Goal: Information Seeking & Learning: Learn about a topic

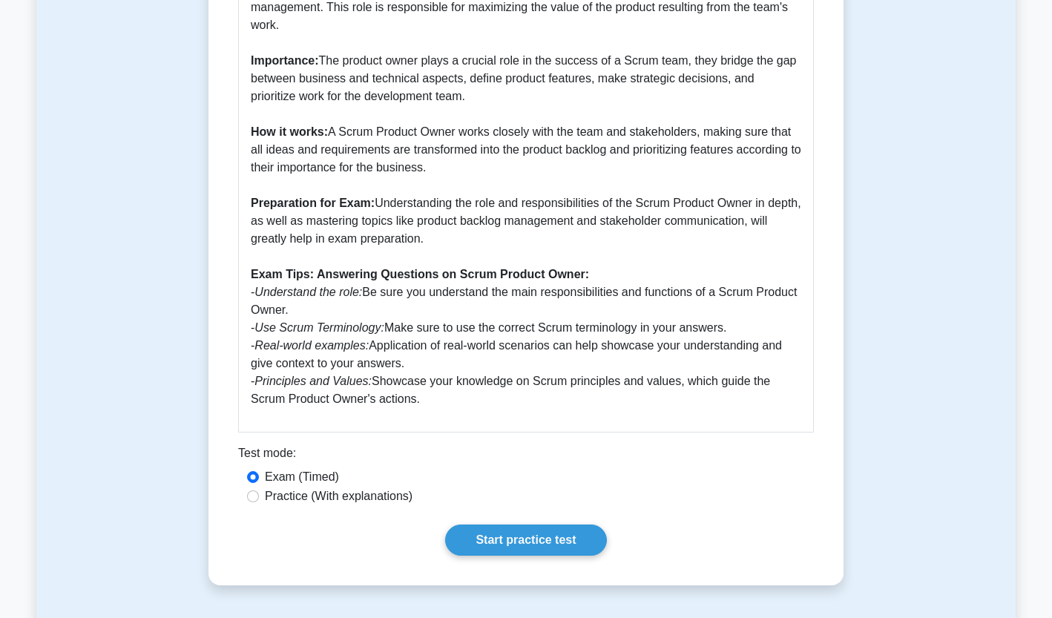
scroll to position [445, 0]
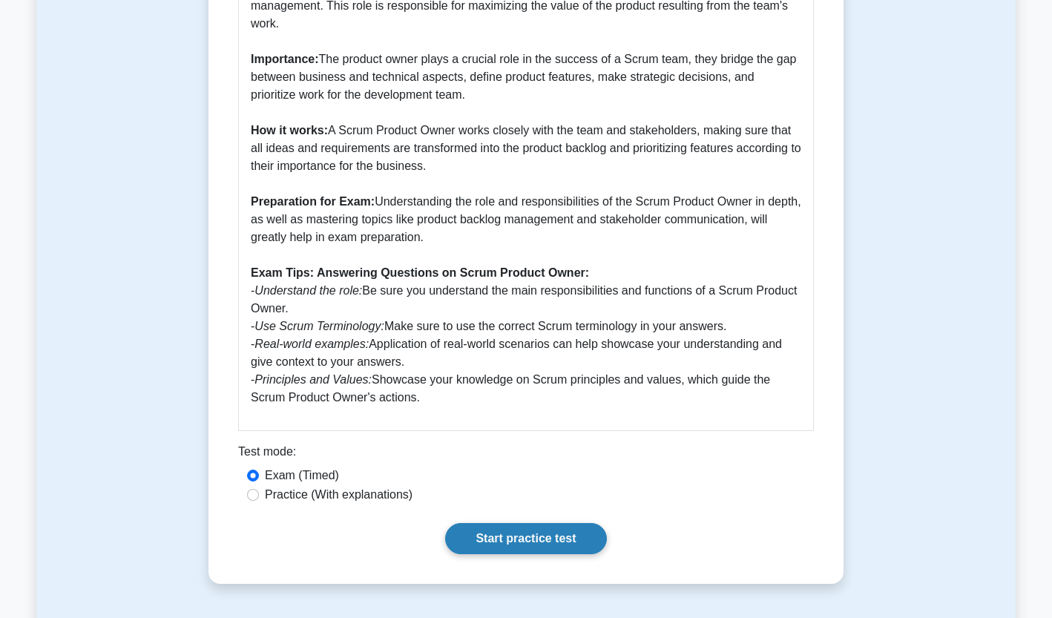
click at [510, 543] on link "Start practice test" at bounding box center [525, 538] width 161 height 31
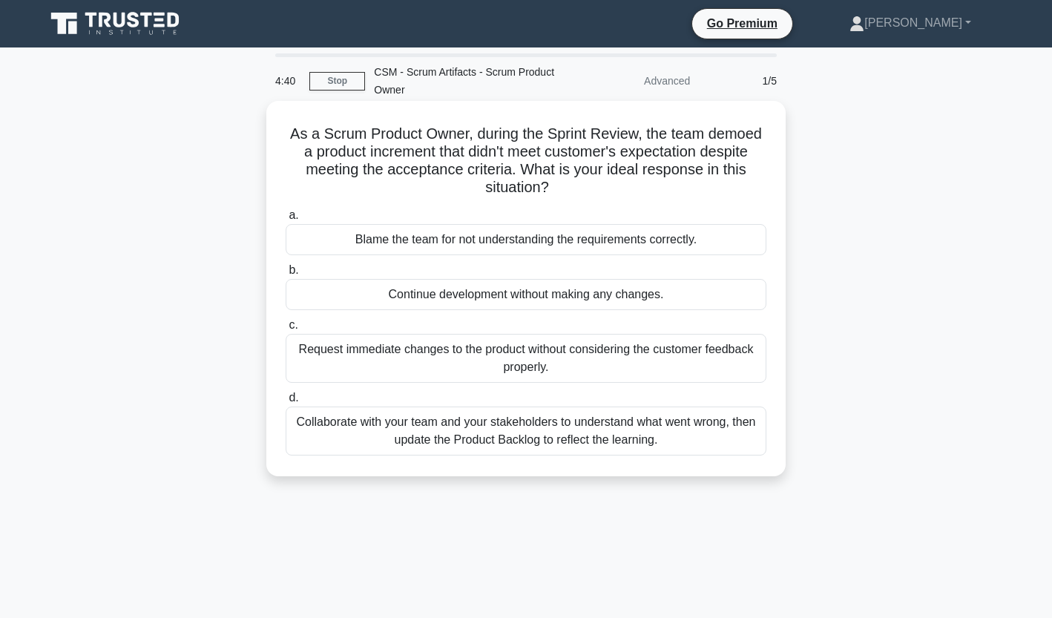
click at [427, 429] on div "Collaborate with your team and your stakeholders to understand what went wrong,…" at bounding box center [526, 430] width 481 height 49
click at [286, 403] on input "d. Collaborate with your team and your stakeholders to understand what went wro…" at bounding box center [286, 398] width 0 height 10
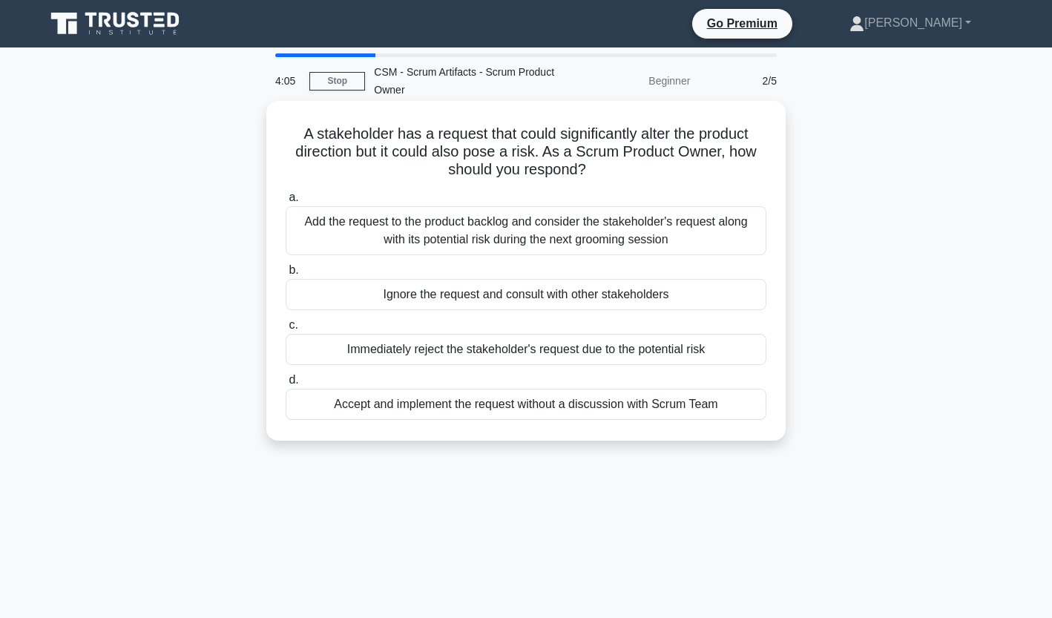
click at [475, 235] on div "Add the request to the product backlog and consider the stakeholder's request a…" at bounding box center [526, 230] width 481 height 49
click at [286, 202] on input "a. Add the request to the product backlog and consider the stakeholder's reques…" at bounding box center [286, 198] width 0 height 10
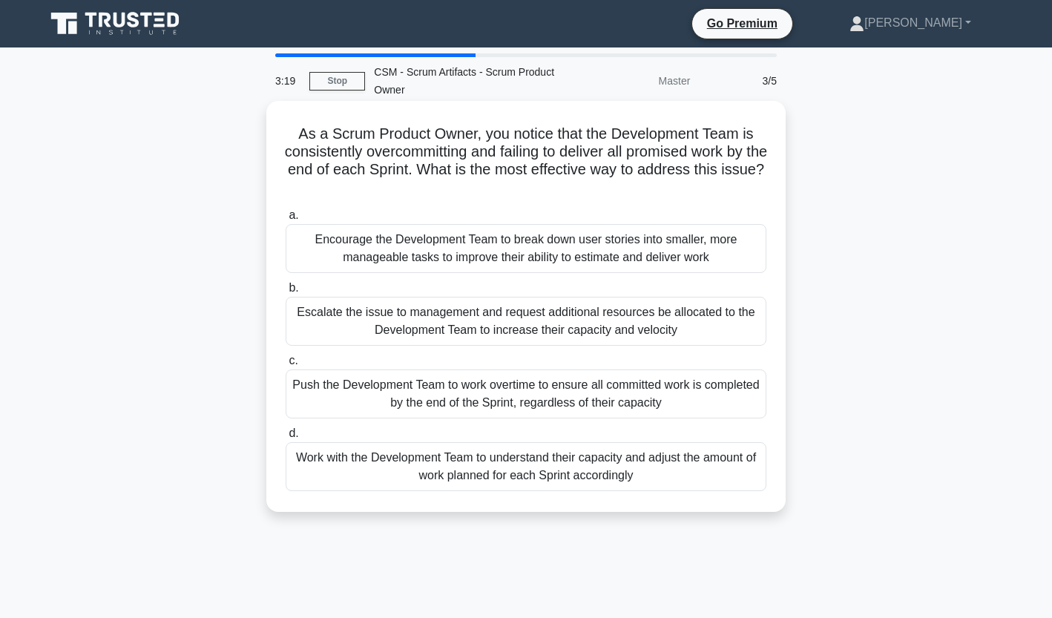
click at [564, 242] on div "Encourage the Development Team to break down user stories into smaller, more ma…" at bounding box center [526, 248] width 481 height 49
click at [286, 220] on input "a. Encourage the Development Team to break down user stories into smaller, more…" at bounding box center [286, 216] width 0 height 10
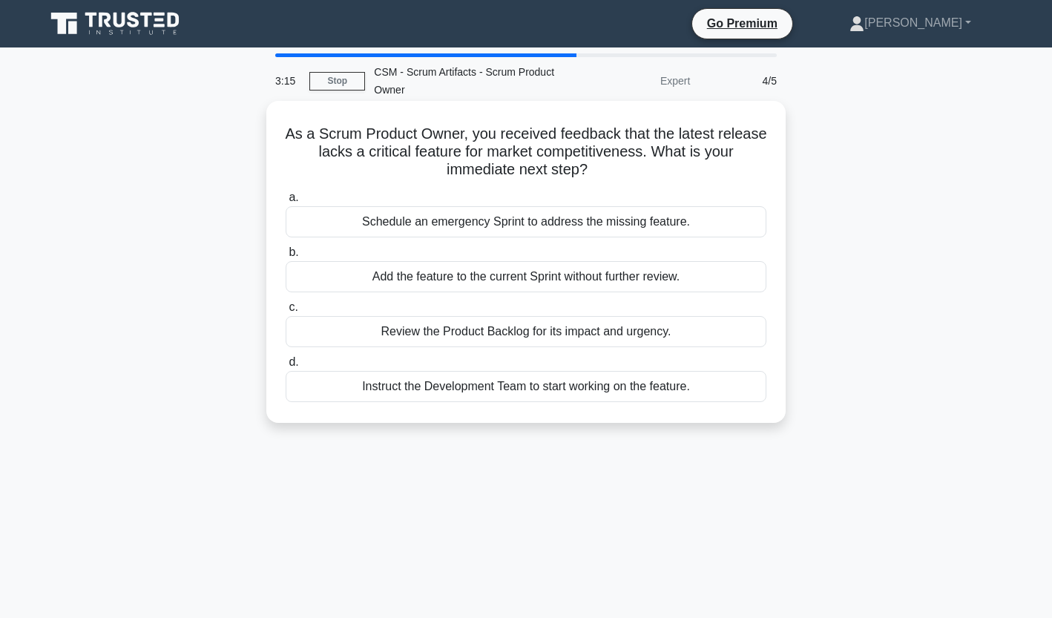
click at [453, 142] on h5 "As a Scrum Product Owner, you received feedback that the latest release lacks a…" at bounding box center [526, 152] width 484 height 55
click at [534, 337] on div "Review the Product Backlog for its impact and urgency." at bounding box center [526, 331] width 481 height 31
click at [286, 312] on input "c. Review the Product Backlog for its impact and urgency." at bounding box center [286, 308] width 0 height 10
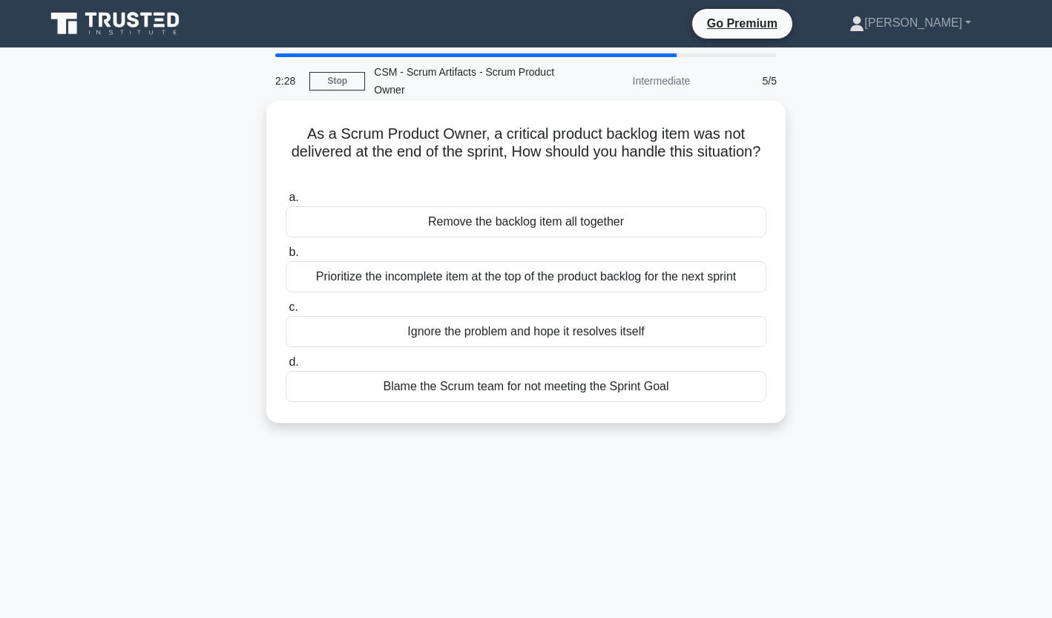
click at [496, 283] on div "Prioritize the incomplete item at the top of the product backlog for the next s…" at bounding box center [526, 276] width 481 height 31
click at [286, 257] on input "b. Prioritize the incomplete item at the top of the product backlog for the nex…" at bounding box center [286, 253] width 0 height 10
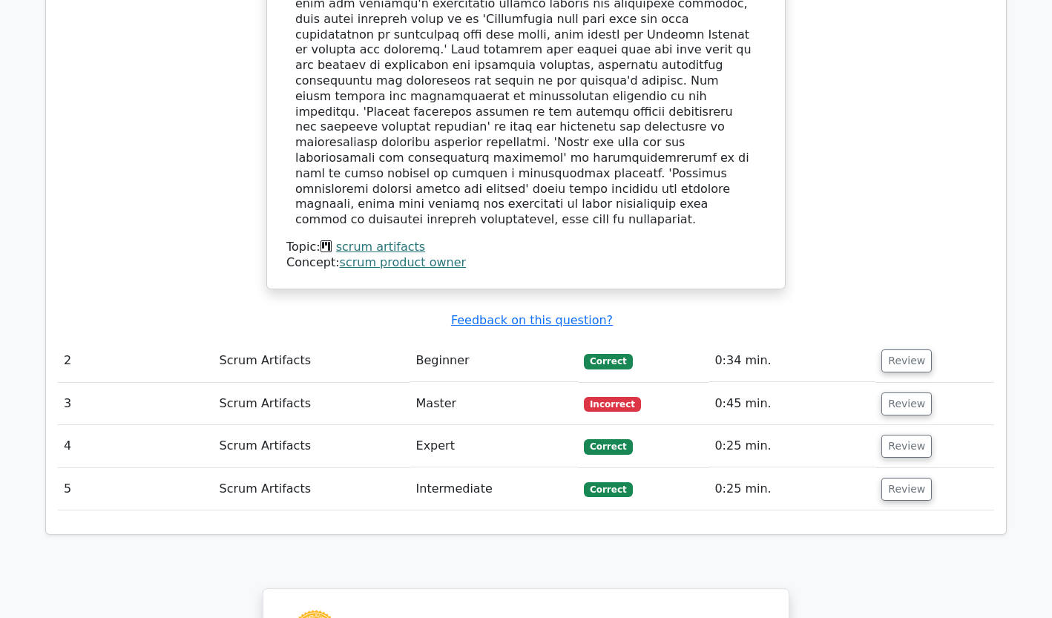
scroll to position [1572, 0]
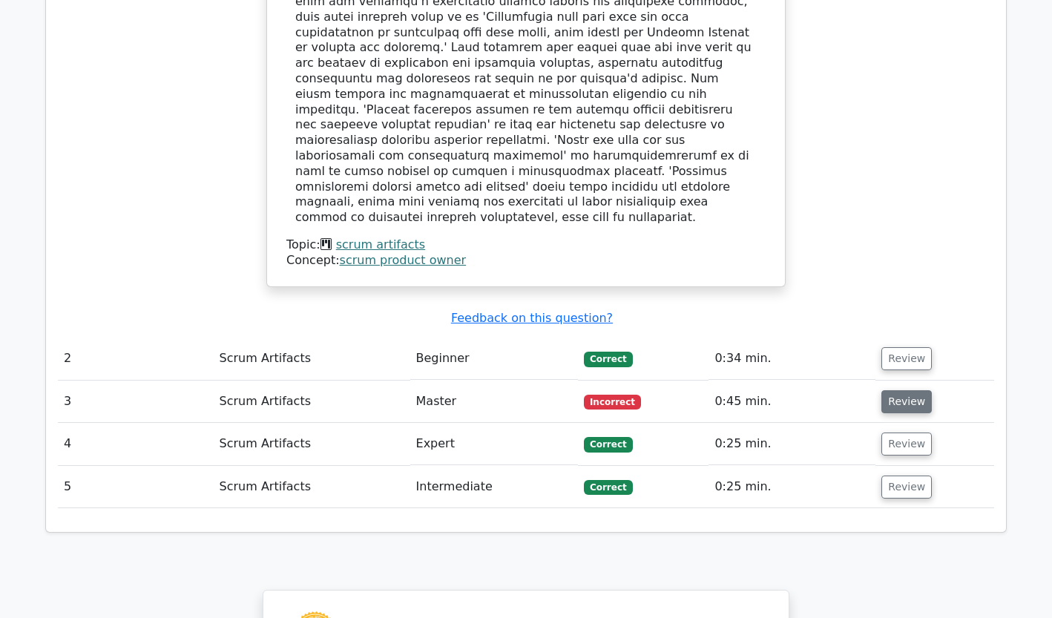
click at [898, 390] on button "Review" at bounding box center [906, 401] width 50 height 23
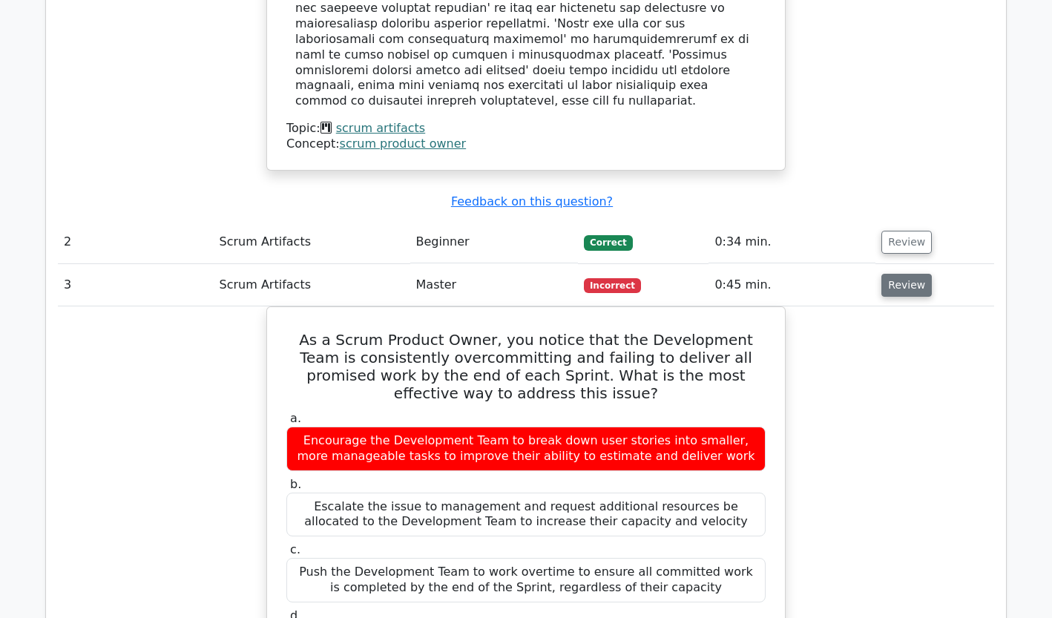
scroll to position [1691, 0]
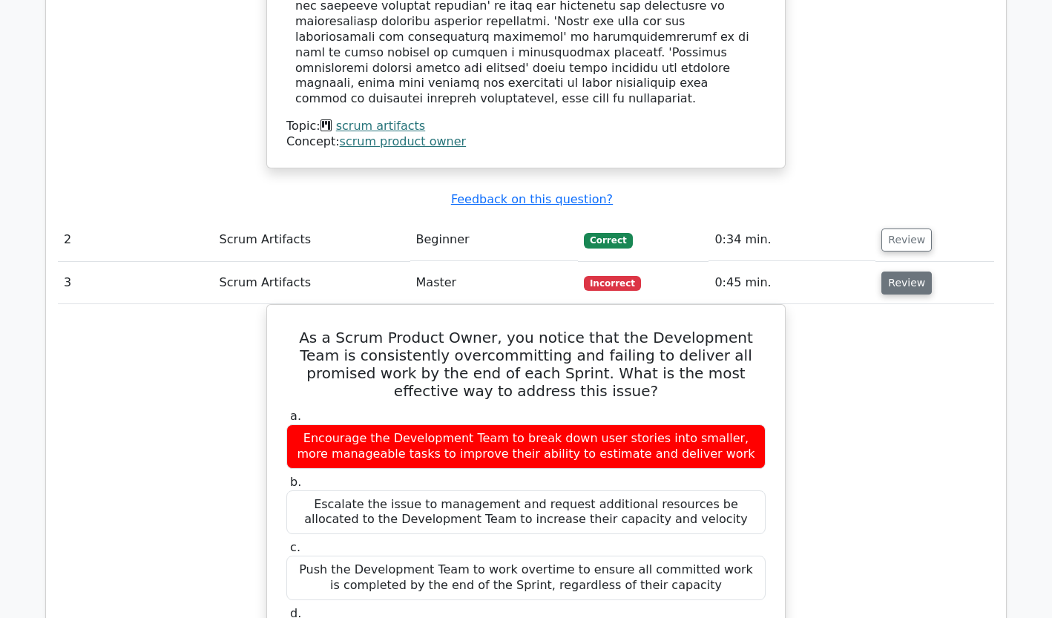
click at [900, 271] on button "Review" at bounding box center [906, 282] width 50 height 23
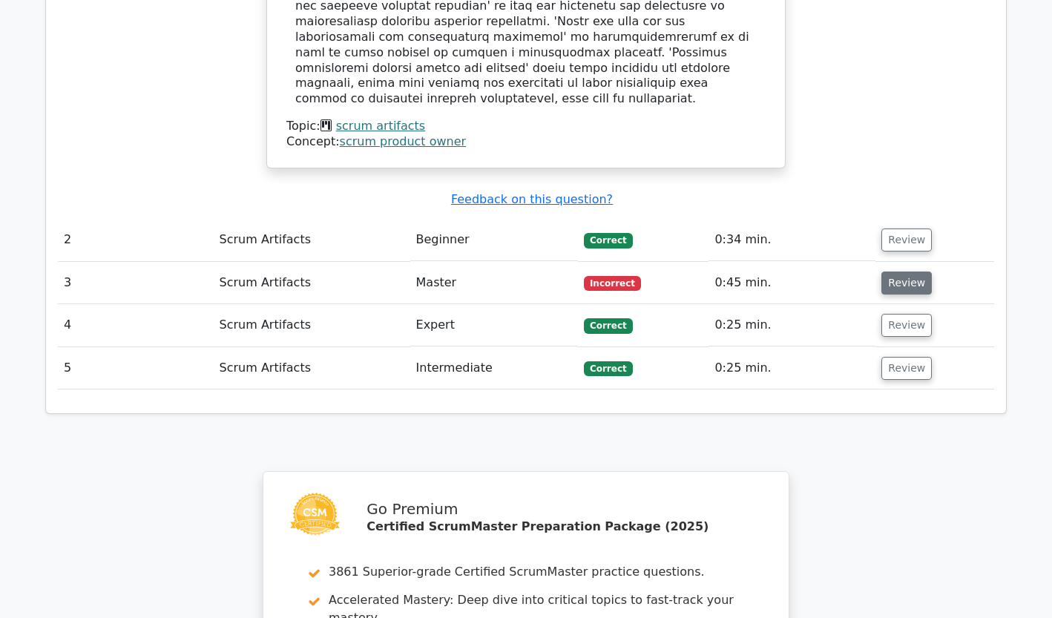
click at [890, 271] on button "Review" at bounding box center [906, 282] width 50 height 23
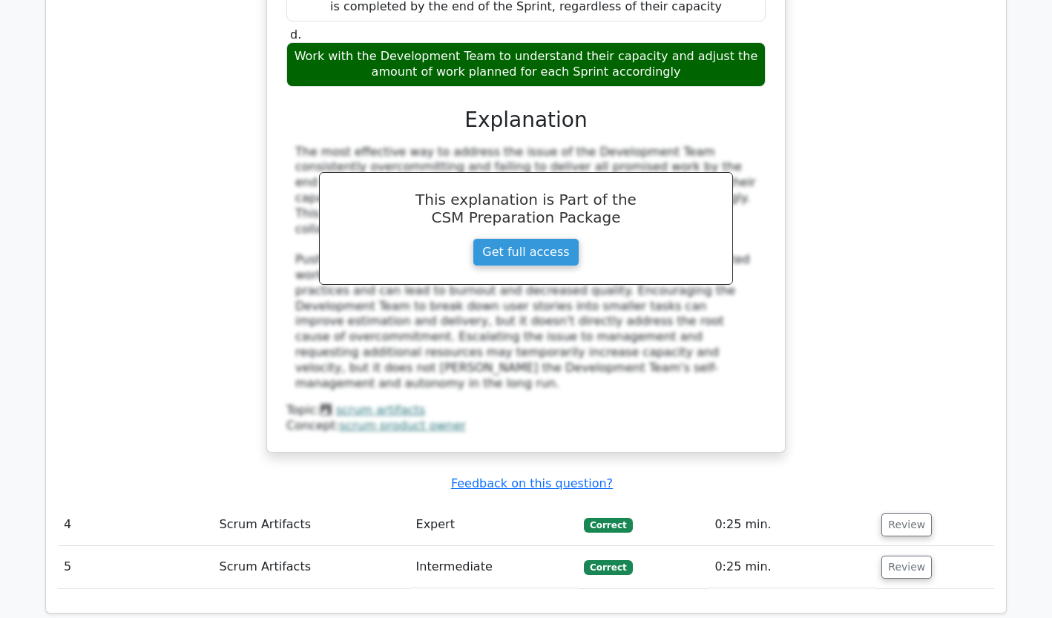
scroll to position [2274, 0]
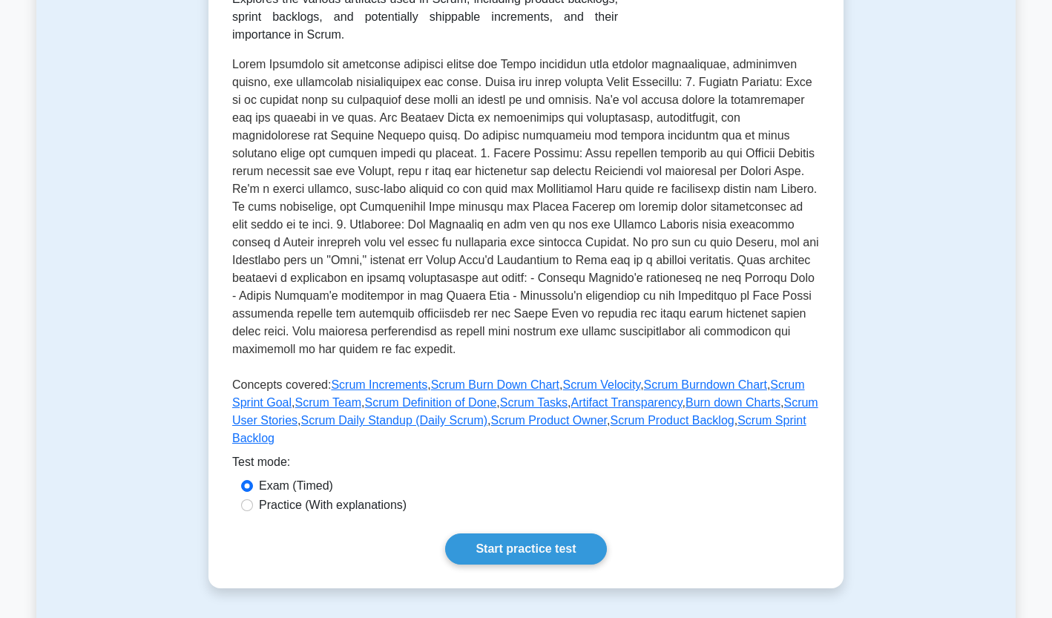
scroll to position [297, 0]
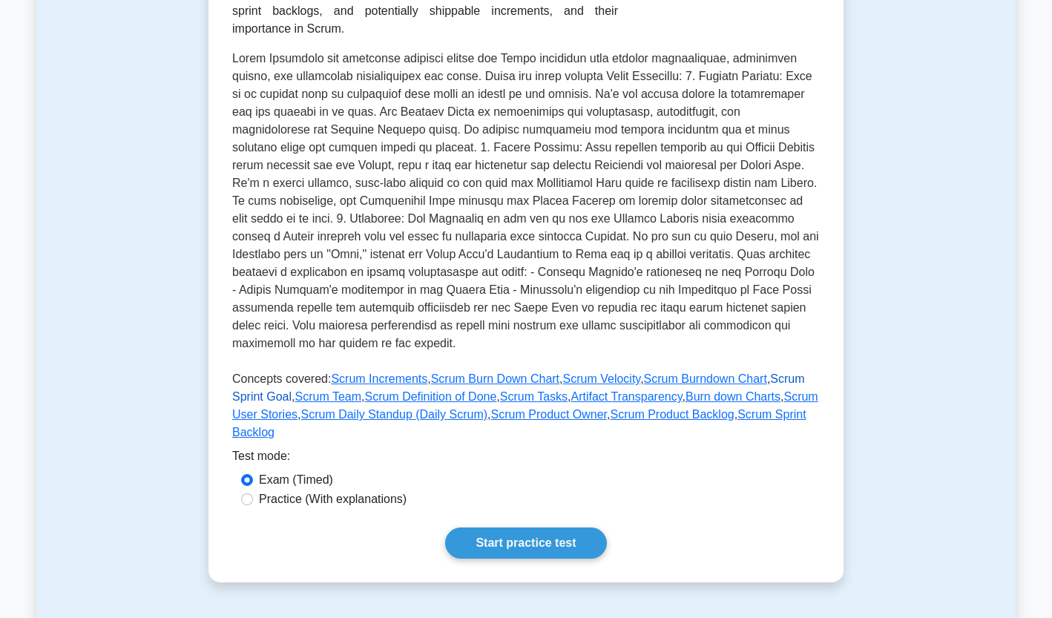
click at [770, 372] on link "Scrum Sprint Goal" at bounding box center [518, 387] width 573 height 30
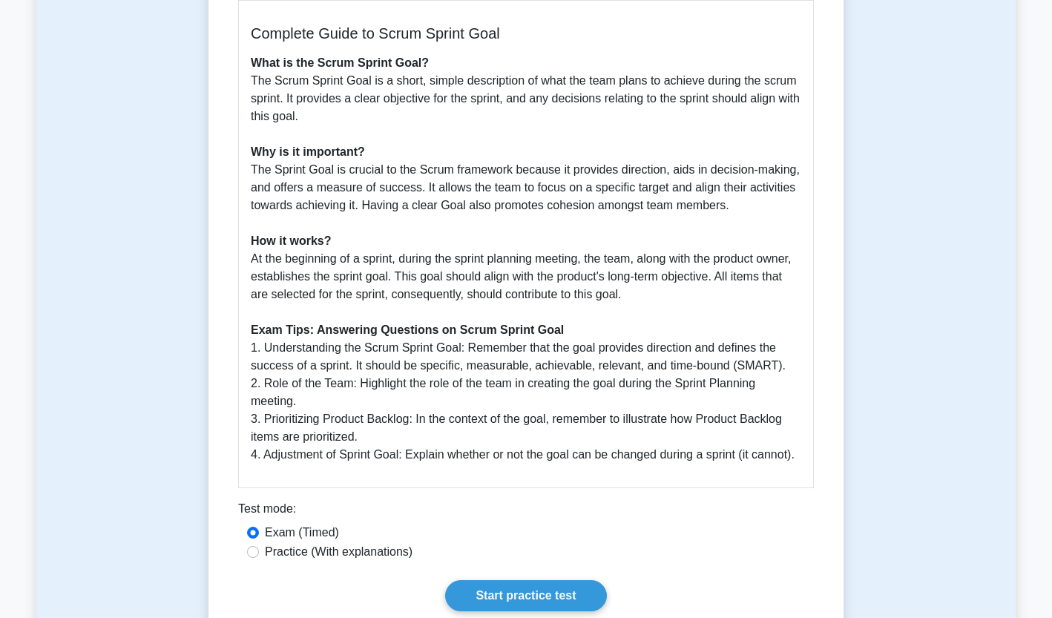
scroll to position [386, 0]
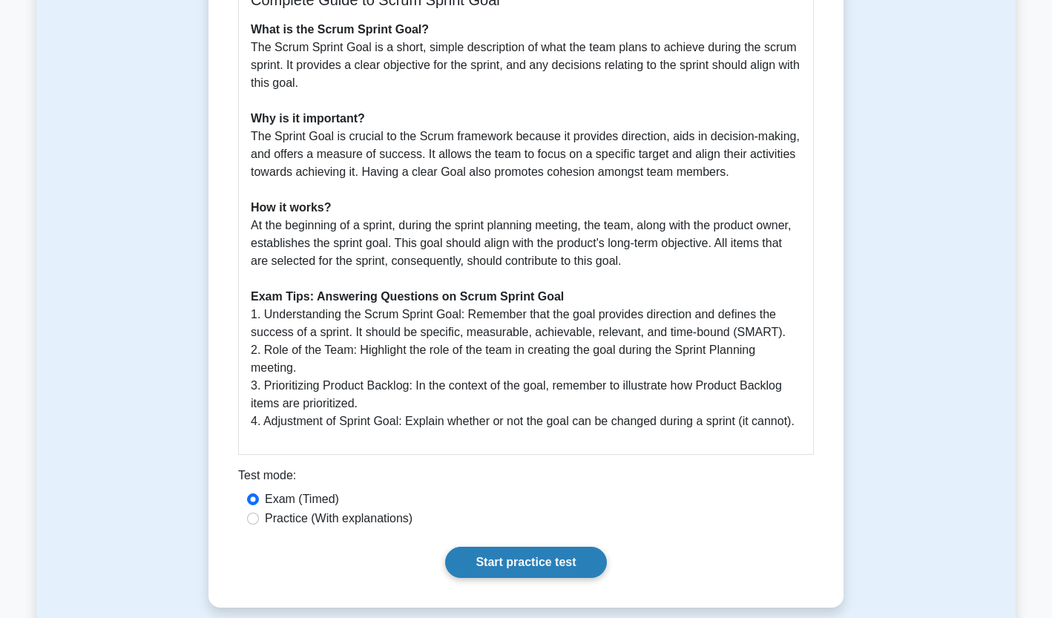
click at [504, 563] on link "Start practice test" at bounding box center [525, 562] width 161 height 31
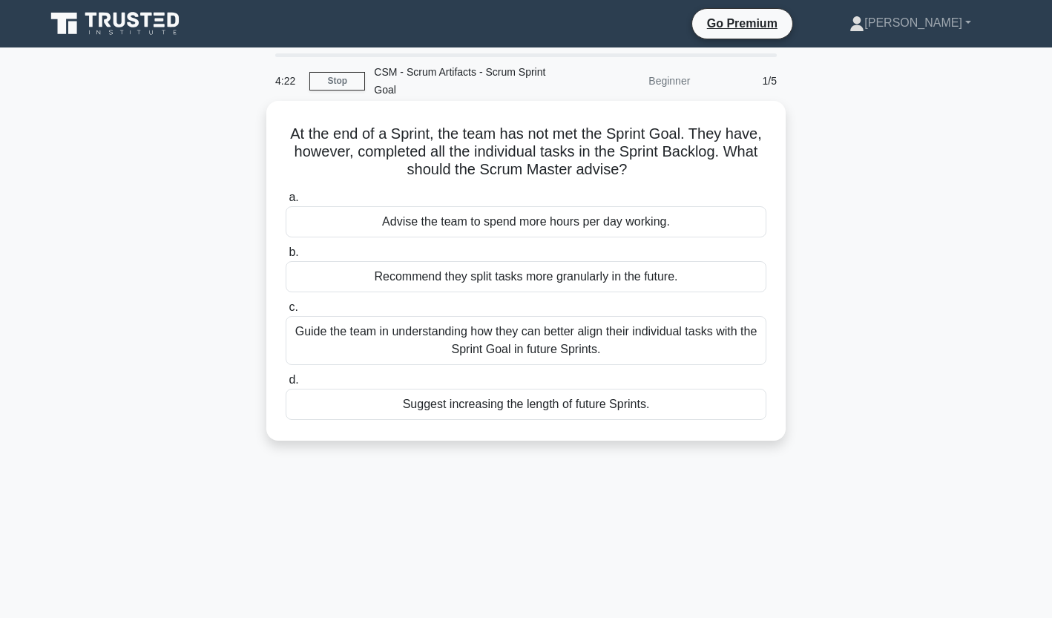
click at [443, 332] on div "Guide the team in understanding how they can better align their individual task…" at bounding box center [526, 340] width 481 height 49
click at [286, 312] on input "c. Guide the team in understanding how they can better align their individual t…" at bounding box center [286, 308] width 0 height 10
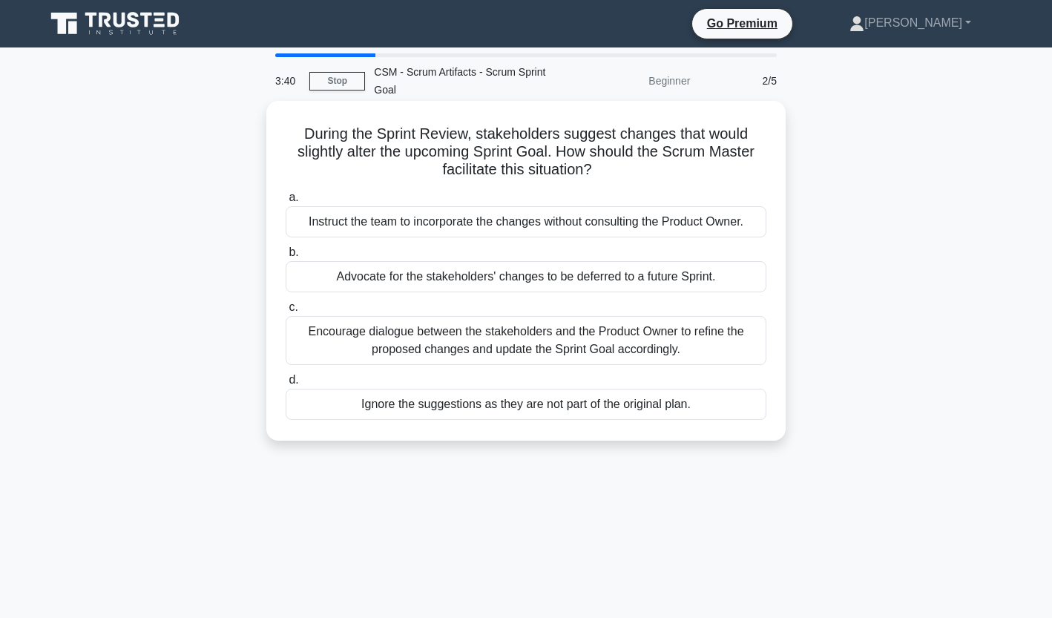
click at [578, 349] on div "Encourage dialogue between the stakeholders and the Product Owner to refine the…" at bounding box center [526, 340] width 481 height 49
click at [286, 312] on input "c. Encourage dialogue between the stakeholders and the Product Owner to refine …" at bounding box center [286, 308] width 0 height 10
